Goal: Task Accomplishment & Management: Use online tool/utility

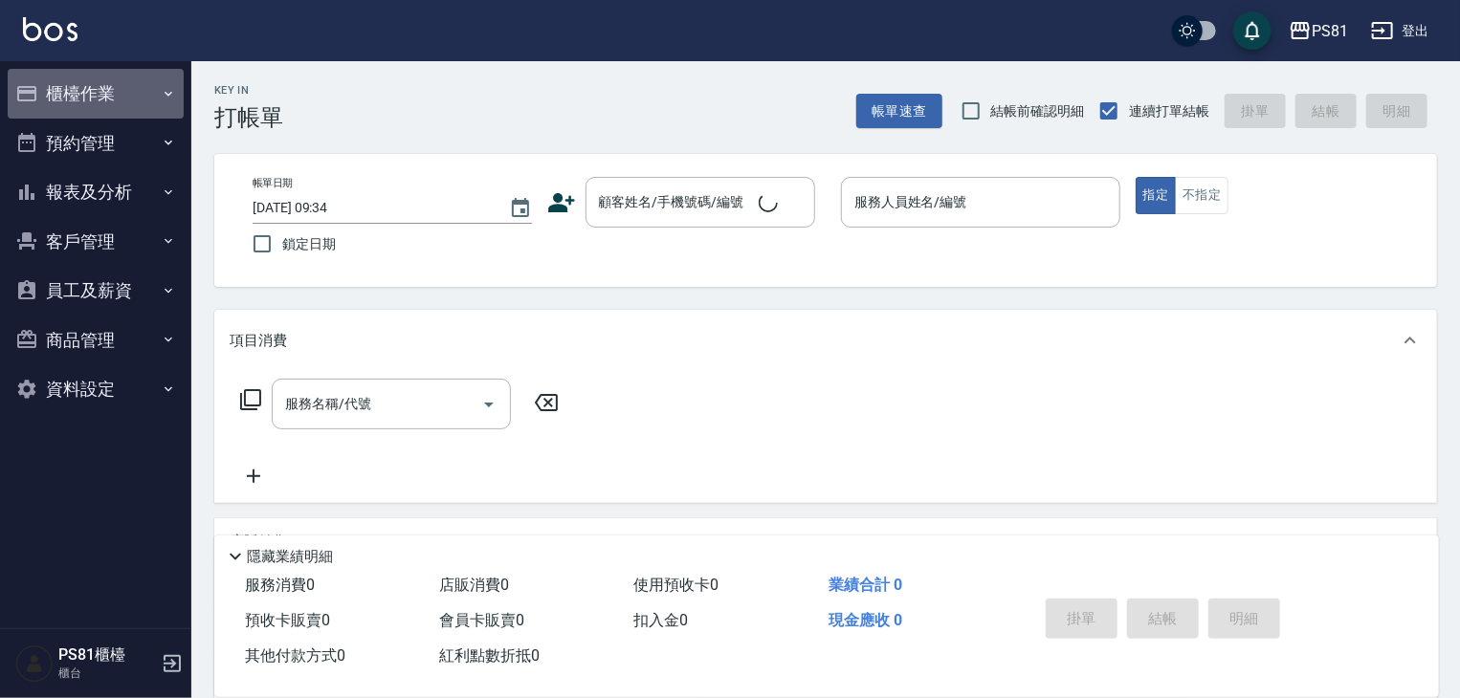
click at [105, 104] on button "櫃檯作業" at bounding box center [96, 94] width 176 height 50
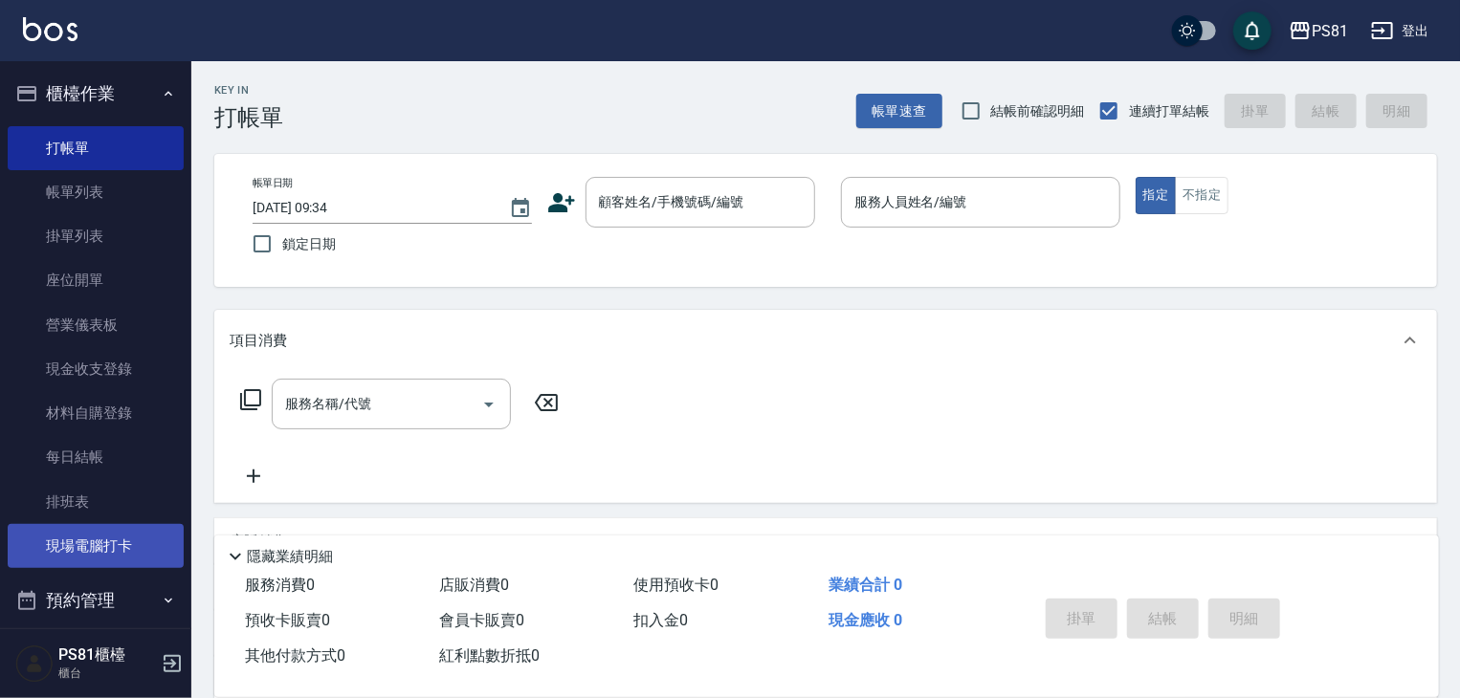
click at [159, 544] on link "現場電腦打卡" at bounding box center [96, 546] width 176 height 44
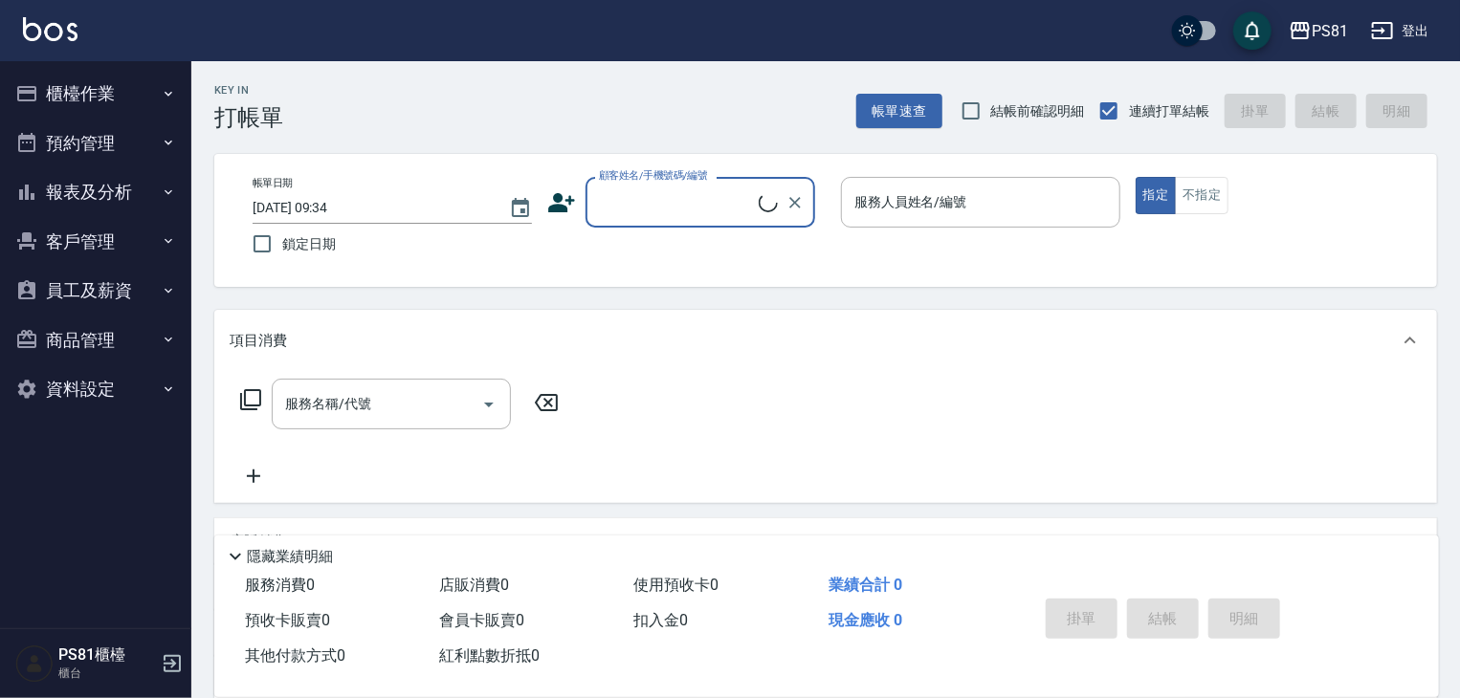
click at [103, 91] on button "櫃檯作業" at bounding box center [96, 94] width 176 height 50
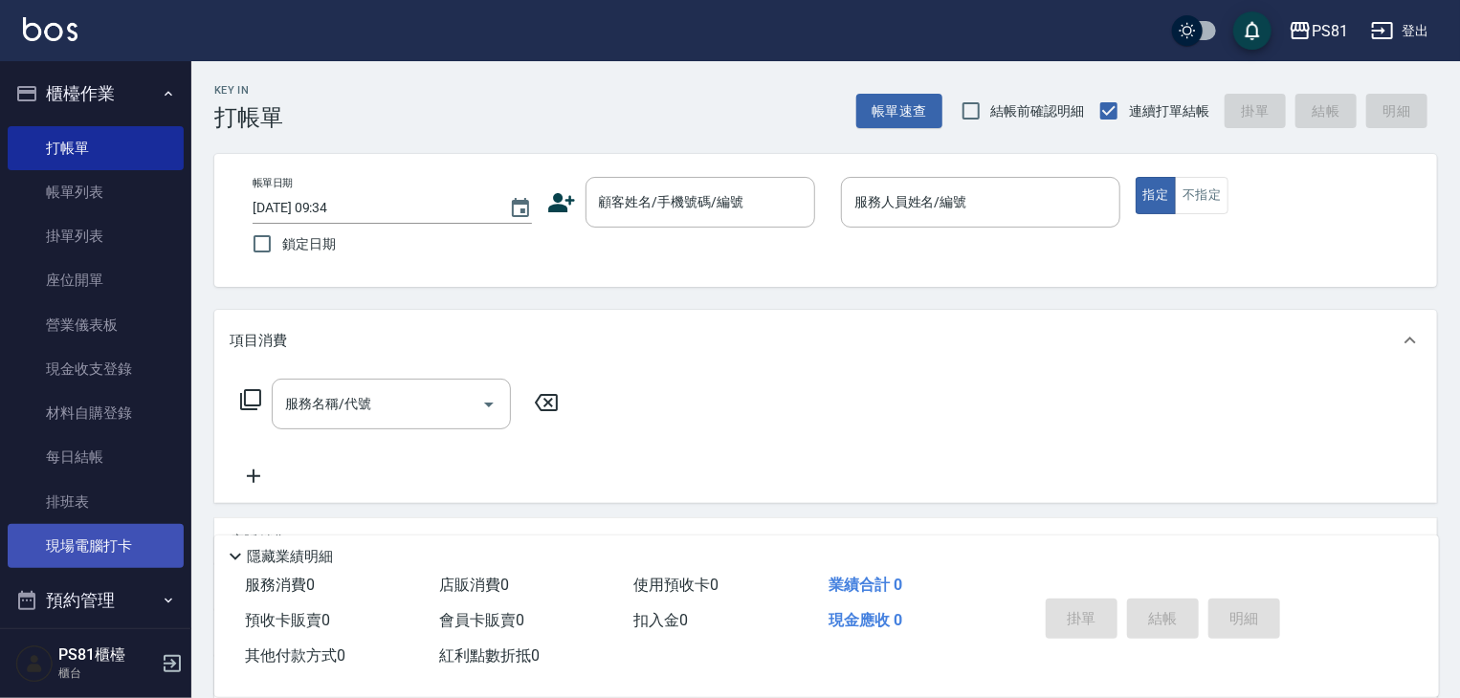
click at [128, 539] on link "現場電腦打卡" at bounding box center [96, 546] width 176 height 44
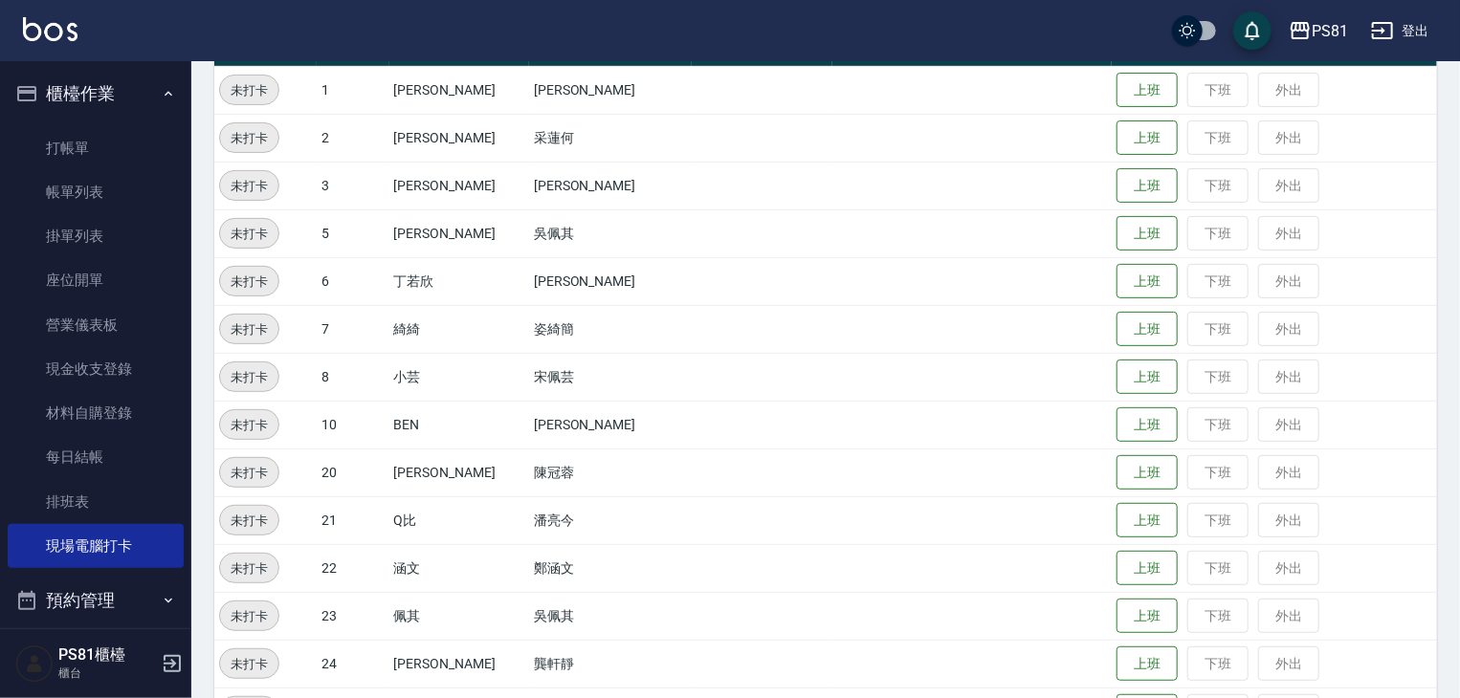
scroll to position [259, 0]
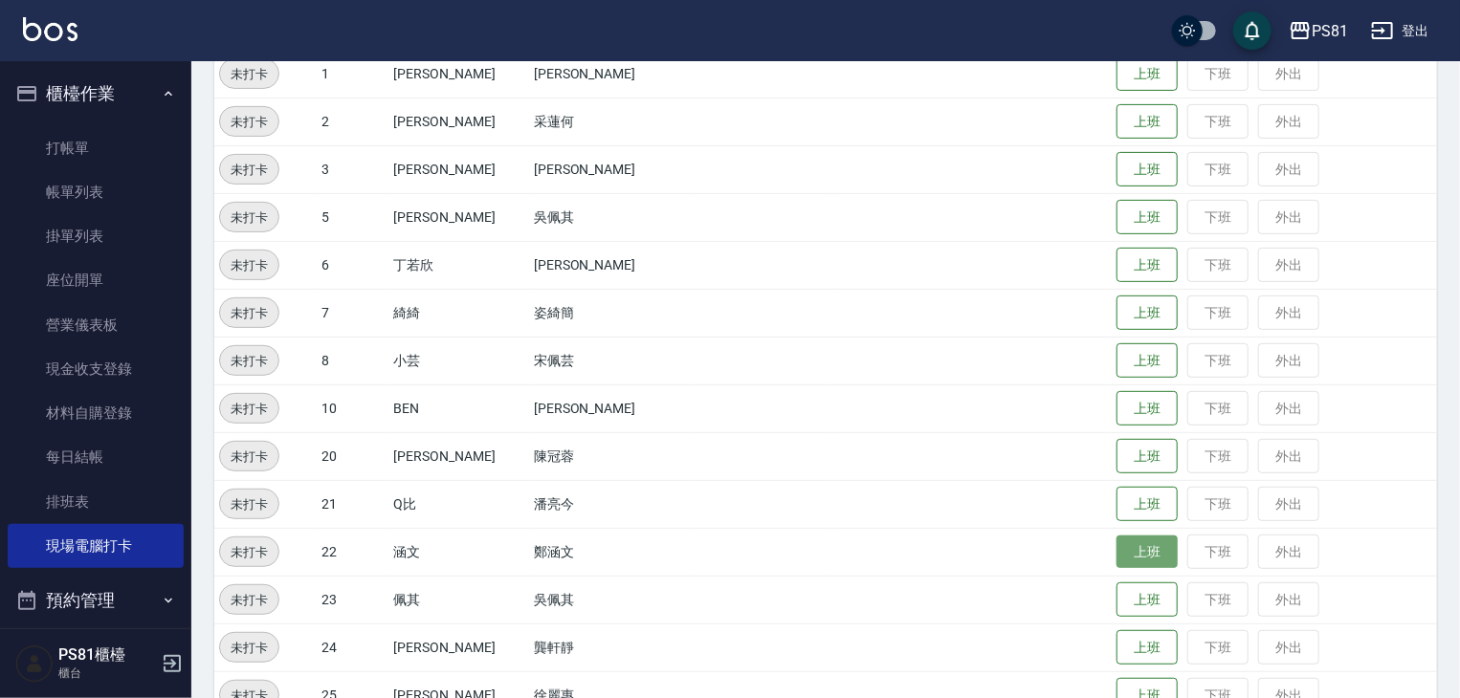
click at [1133, 551] on button "上班" at bounding box center [1146, 552] width 61 height 33
click at [1167, 667] on td "上班 下班 外出" at bounding box center [1273, 648] width 325 height 48
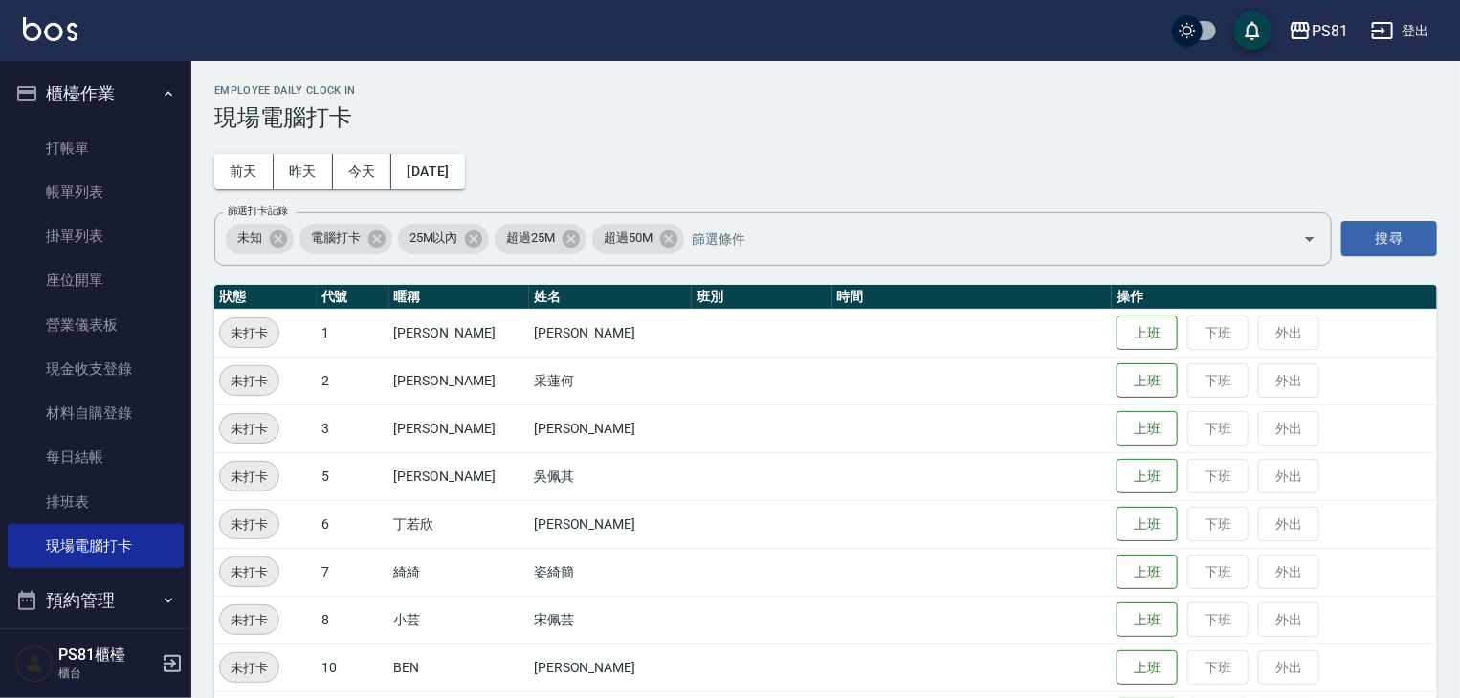
scroll to position [191, 0]
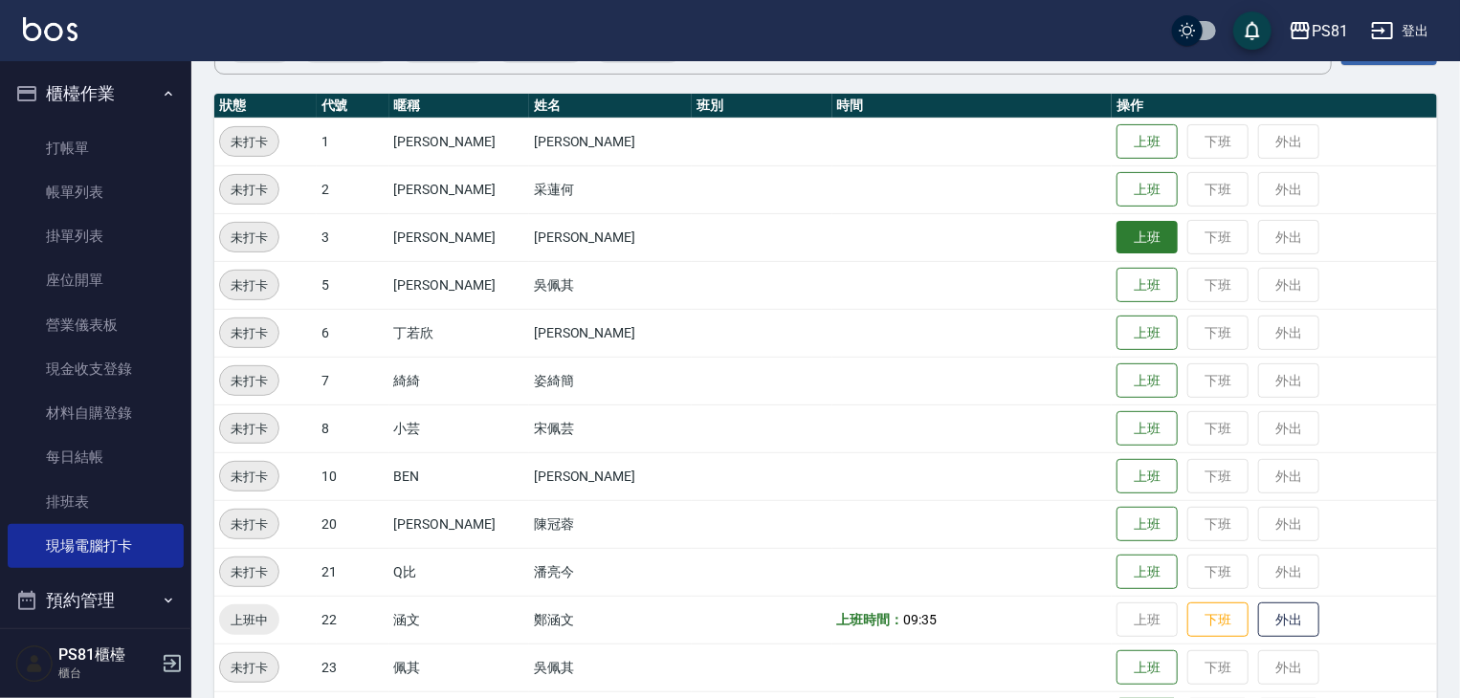
click at [1135, 249] on button "上班" at bounding box center [1146, 237] width 61 height 33
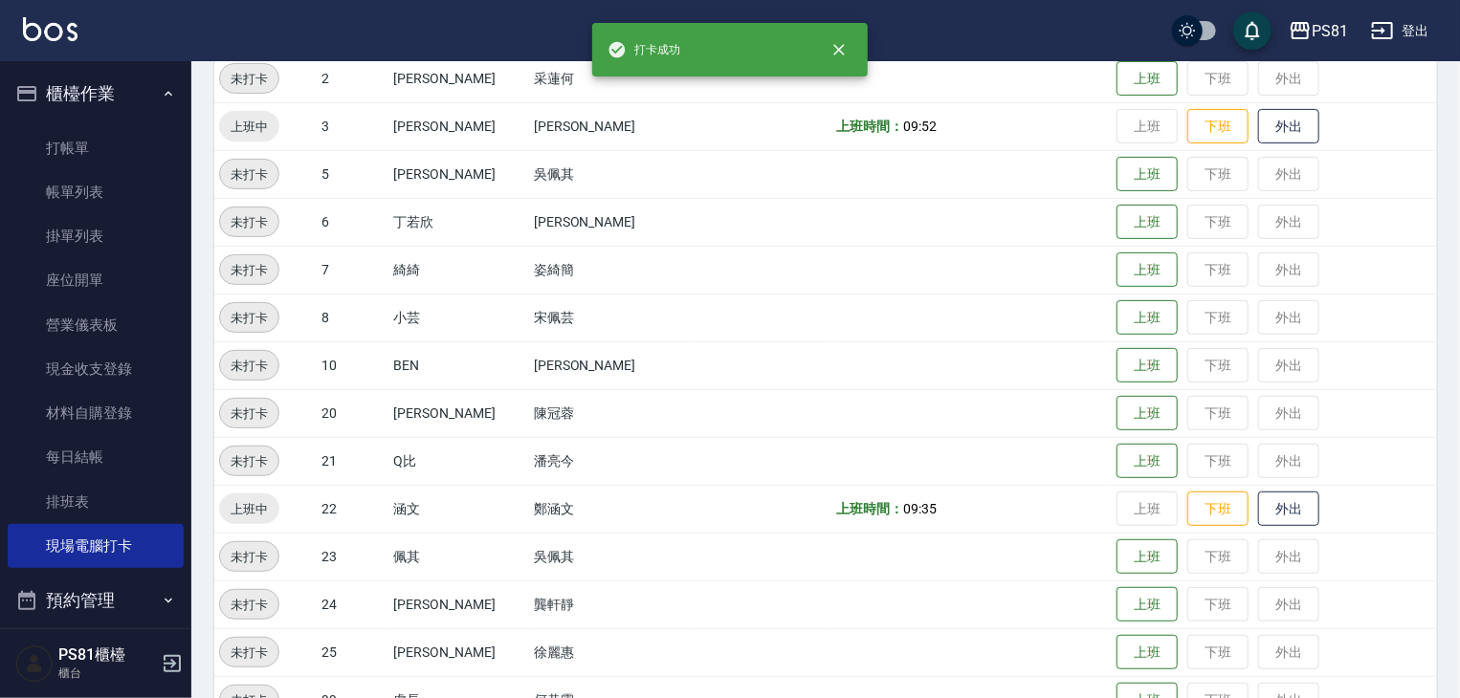
scroll to position [494, 0]
